Goal: Check status: Check status

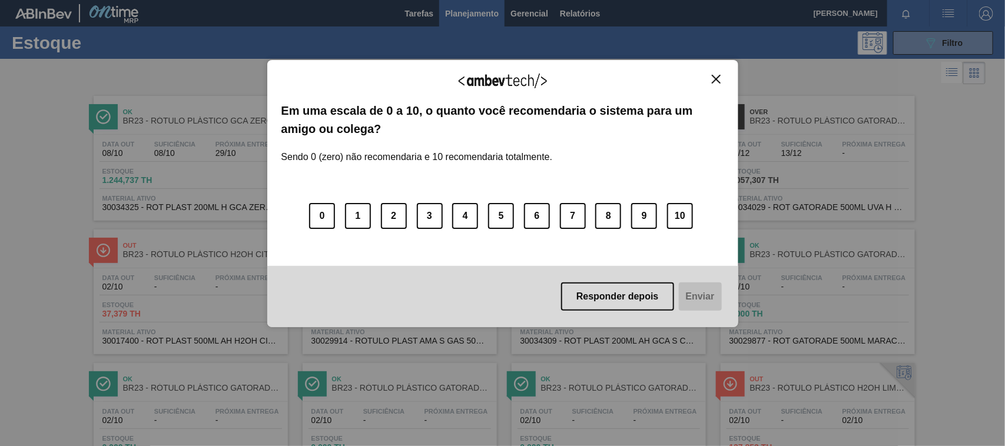
click at [716, 83] on img "Close" at bounding box center [716, 79] width 9 height 9
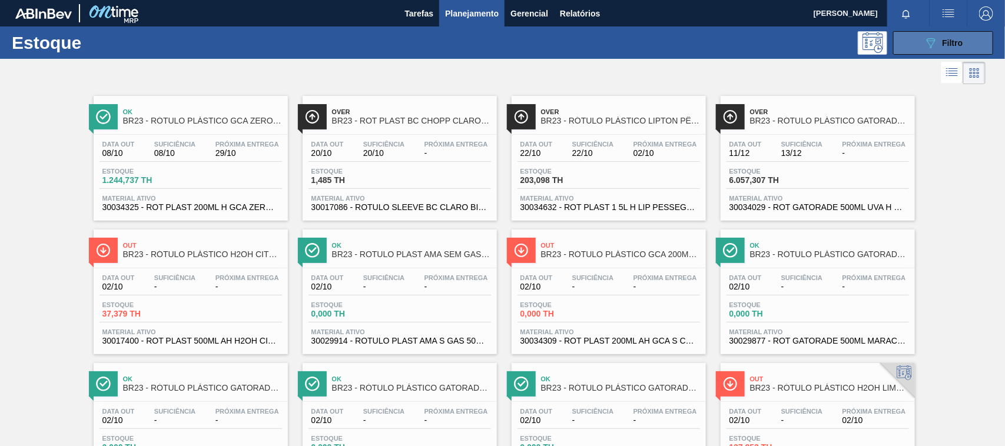
click at [943, 48] on div "089F7B8B-B2A5-4AFE-B5C0-19BA573D28AC Filtro" at bounding box center [942, 43] width 39 height 14
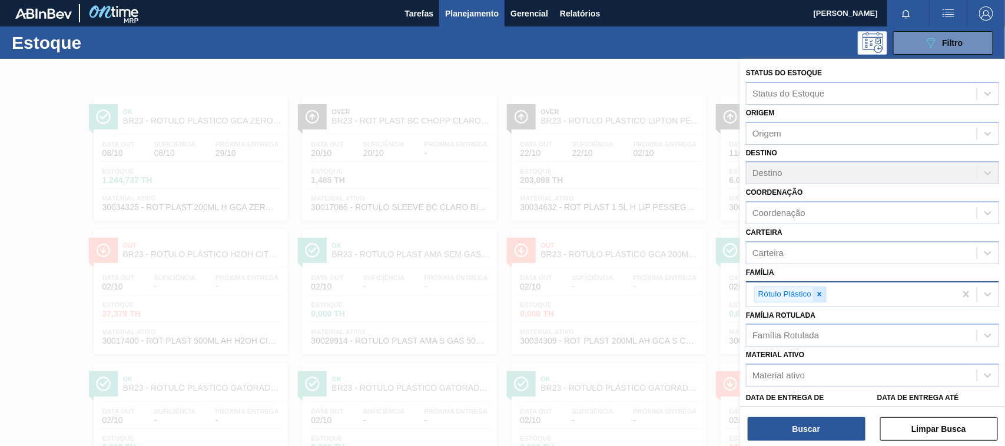
click at [823, 293] on icon at bounding box center [819, 294] width 8 height 8
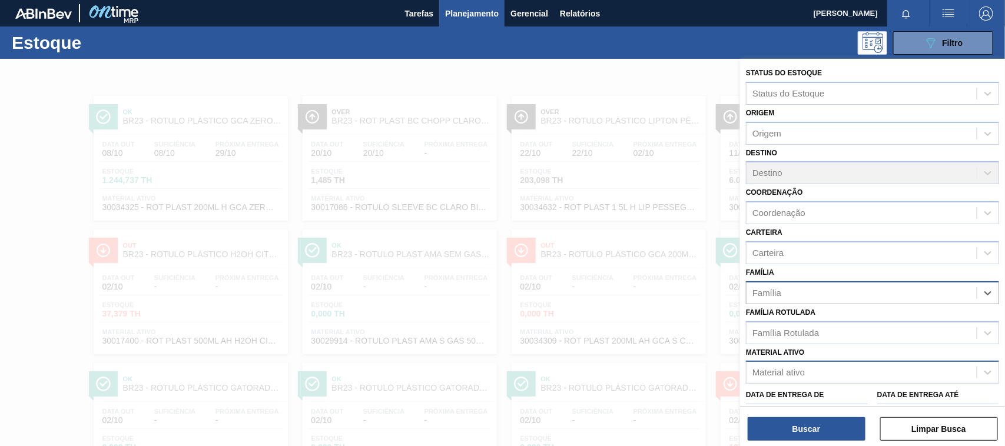
click at [799, 372] on div "Material ativo" at bounding box center [778, 373] width 52 height 10
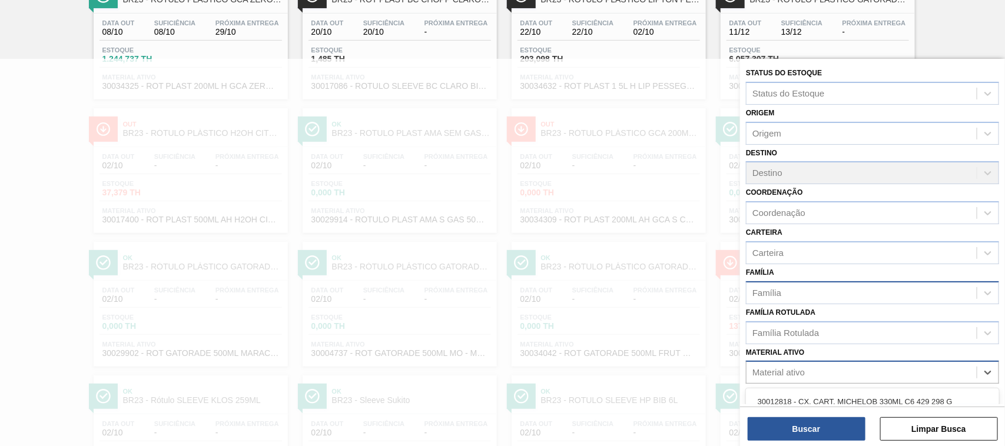
paste ativo "30018640"
type ativo "30018640"
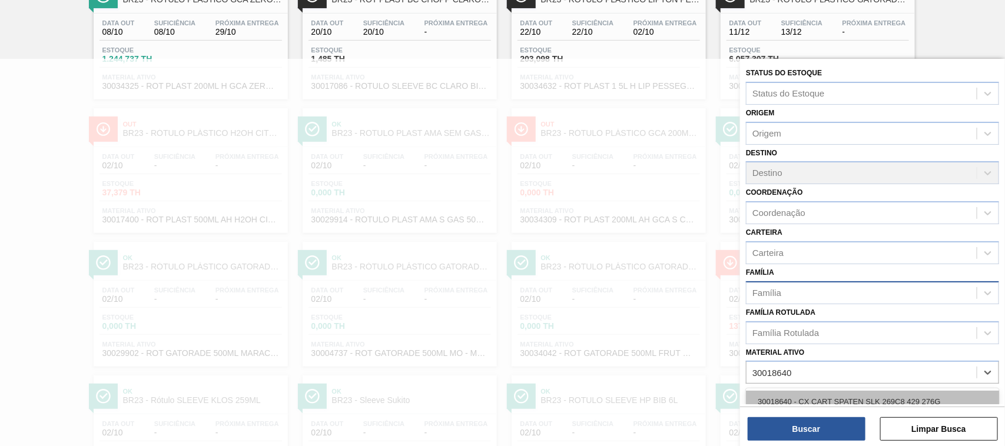
click at [827, 397] on div "30018640 - CX CART SPATEN SLK 269C8 429 276G" at bounding box center [872, 402] width 253 height 22
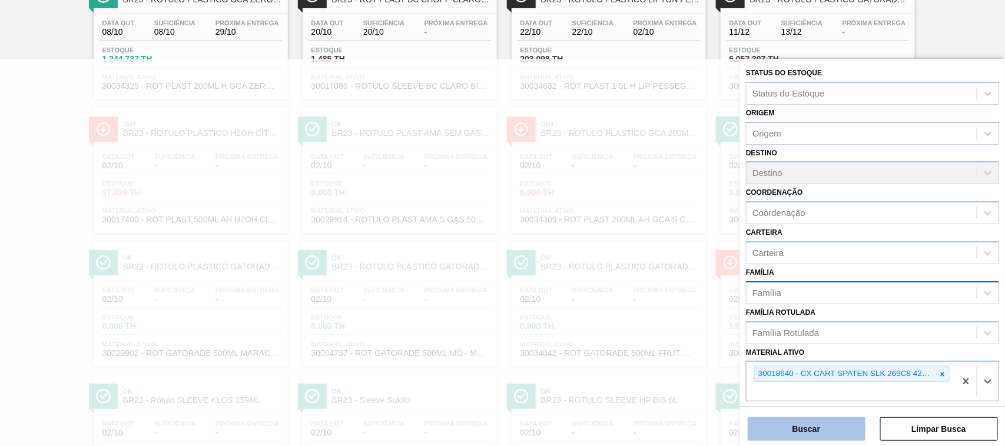
click at [828, 427] on button "Buscar" at bounding box center [807, 429] width 118 height 24
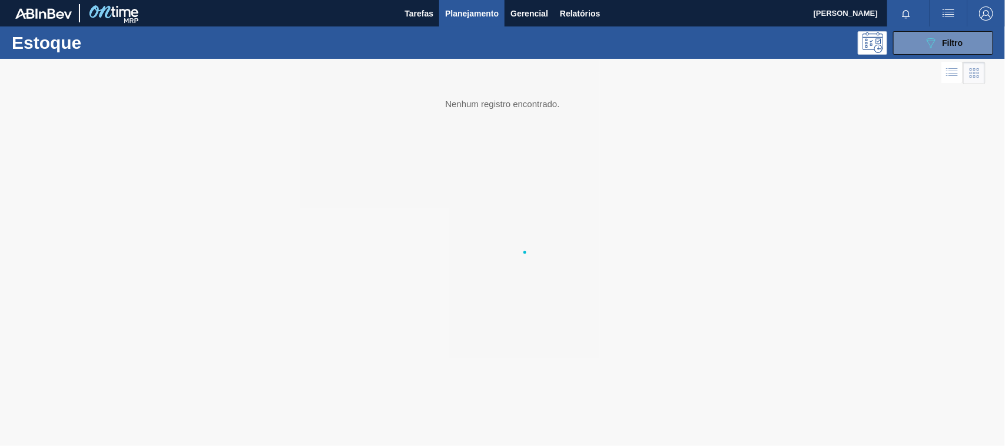
scroll to position [0, 0]
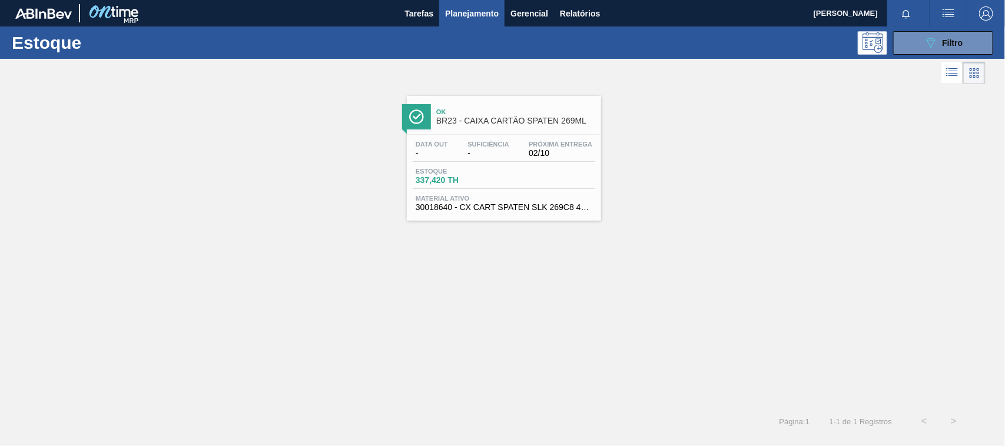
click at [589, 184] on div "Estoque 337,420 TH" at bounding box center [504, 178] width 182 height 21
